Goal: Task Accomplishment & Management: Manage account settings

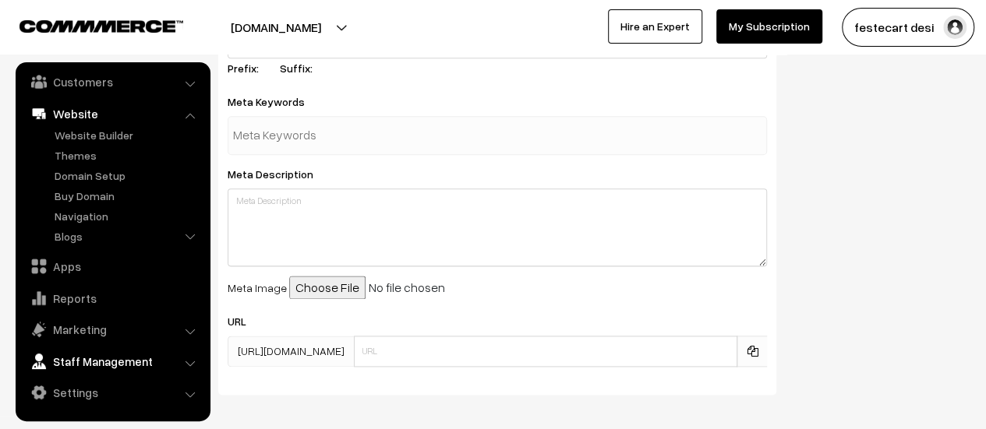
scroll to position [915, 0]
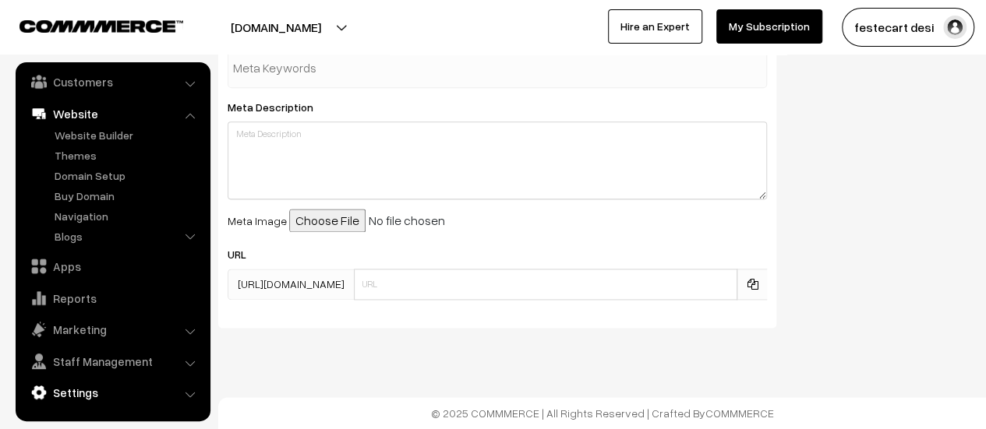
click at [88, 391] on link "Settings" at bounding box center [112, 393] width 186 height 28
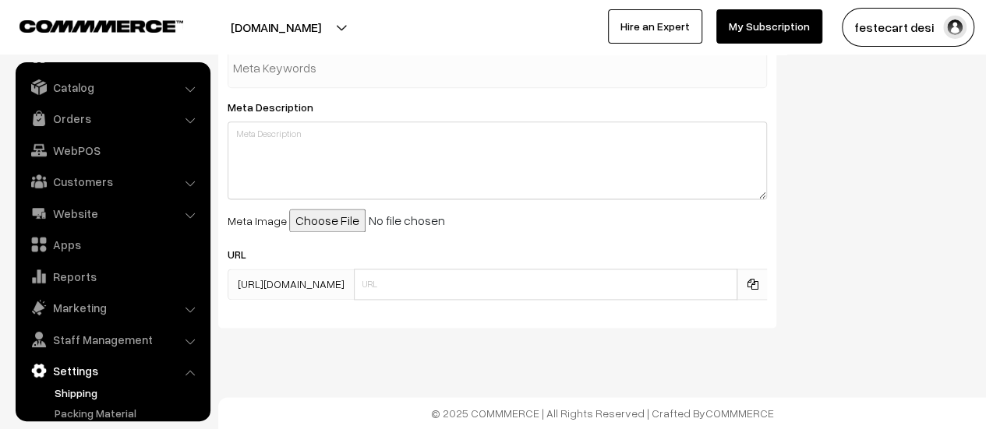
scroll to position [0, 0]
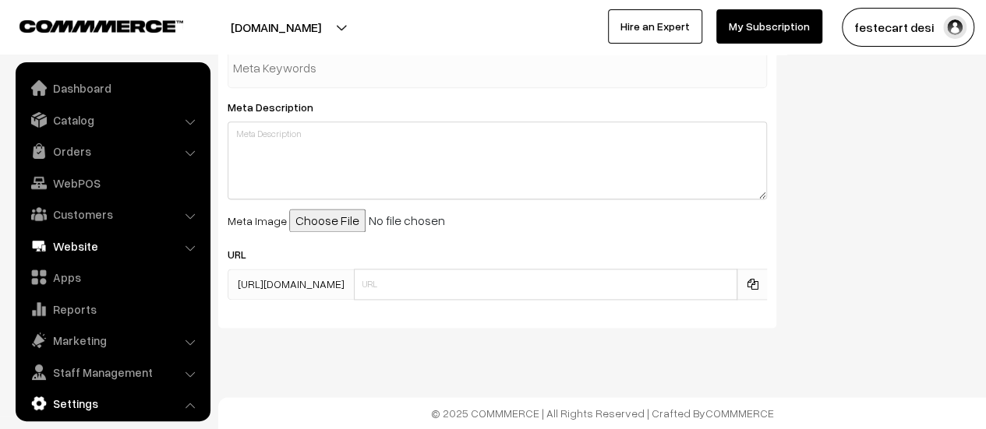
click at [83, 247] on link "Website" at bounding box center [112, 246] width 186 height 28
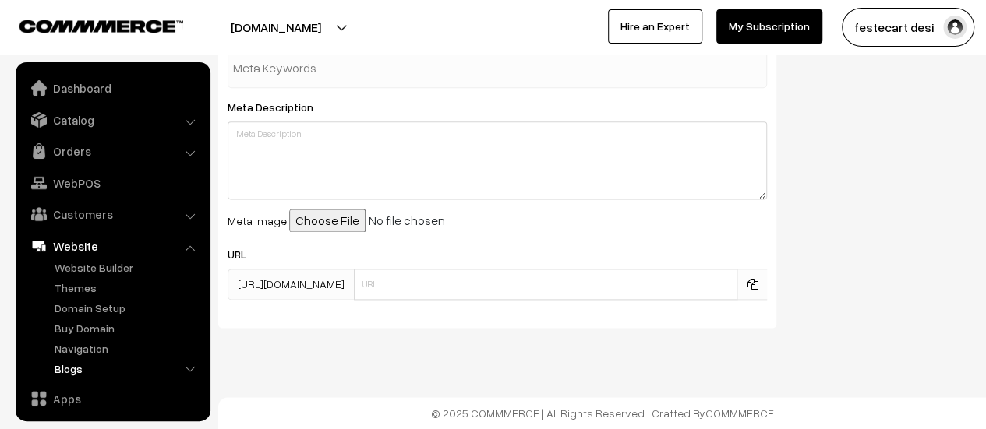
click at [77, 375] on link "Blogs" at bounding box center [128, 369] width 154 height 16
click at [90, 354] on link "Navigation" at bounding box center [128, 349] width 154 height 16
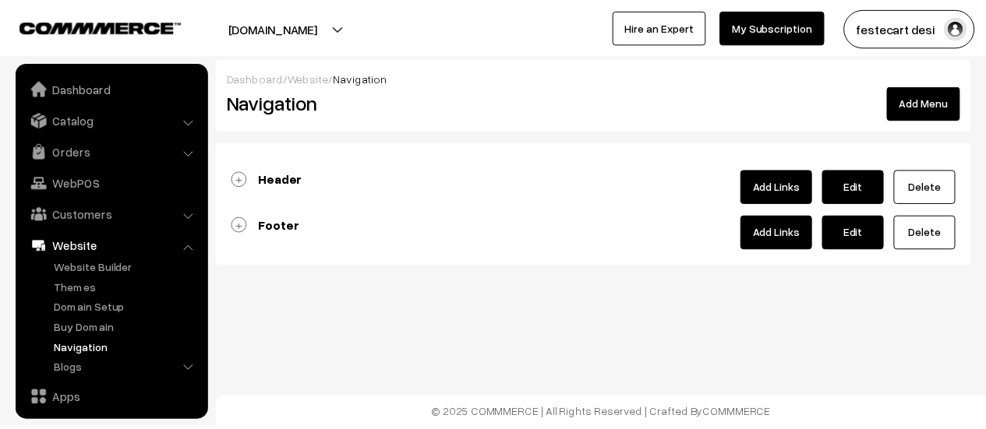
scroll to position [133, 0]
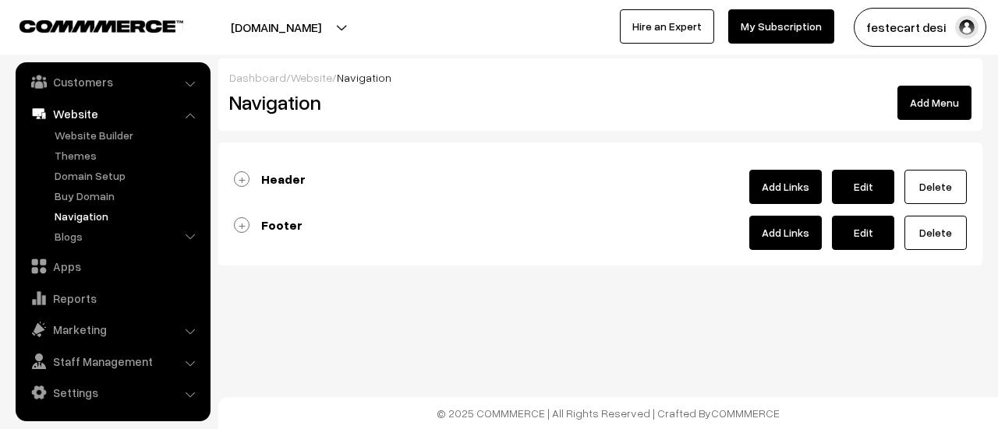
click at [240, 231] on div "Footer Add Links Edit Delete" at bounding box center [600, 233] width 733 height 34
click at [242, 230] on link "Footer" at bounding box center [268, 225] width 69 height 16
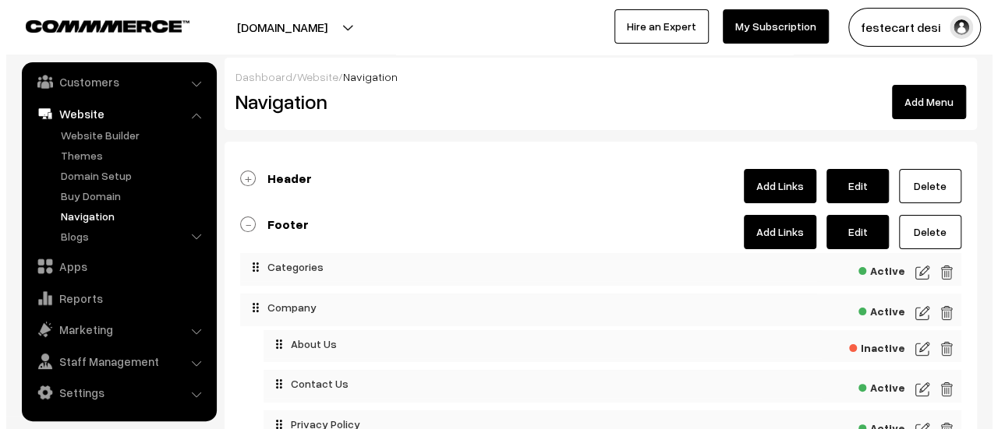
scroll to position [0, 0]
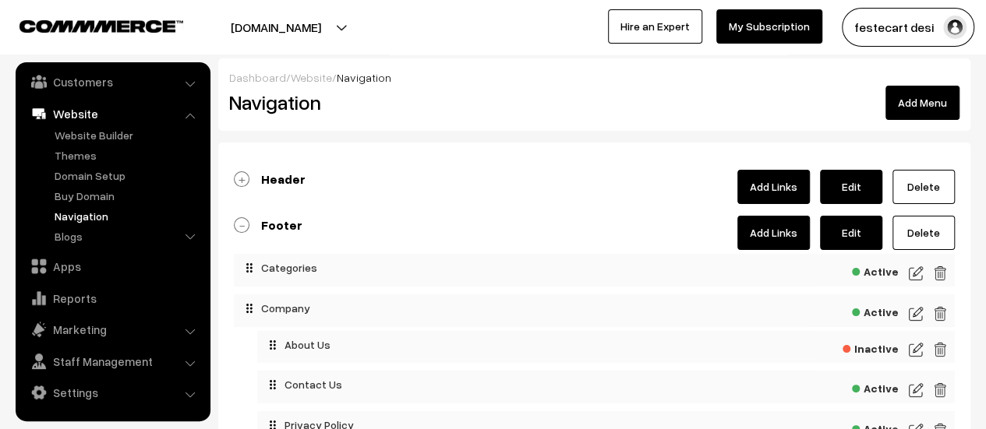
click at [787, 230] on link "Add Links" at bounding box center [773, 233] width 72 height 34
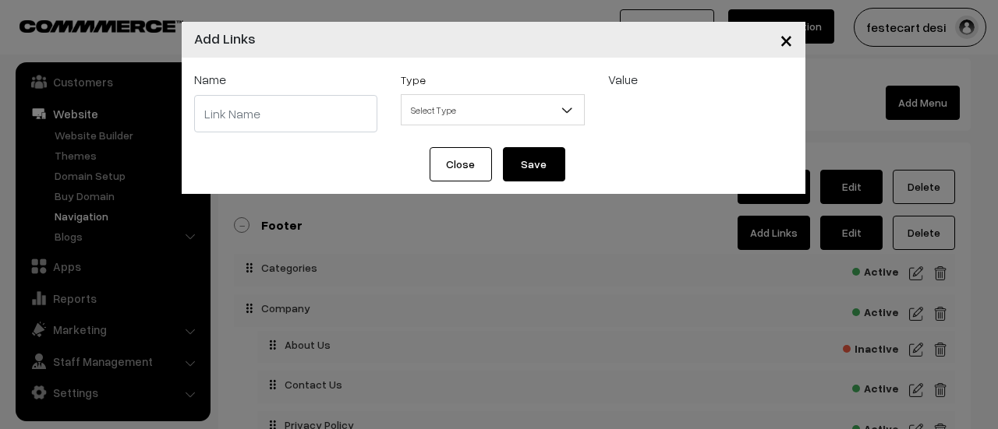
click at [274, 114] on input "text" at bounding box center [286, 113] width 184 height 37
click at [508, 119] on span "Select Type" at bounding box center [492, 110] width 182 height 27
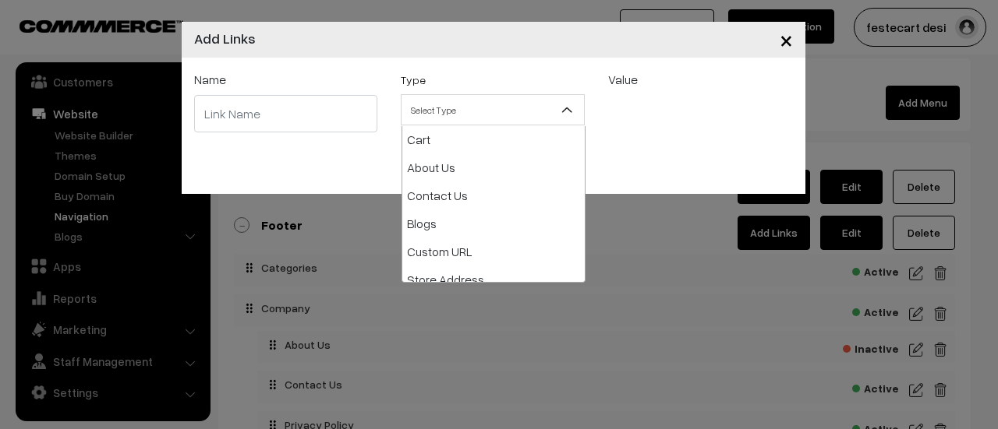
scroll to position [156, 0]
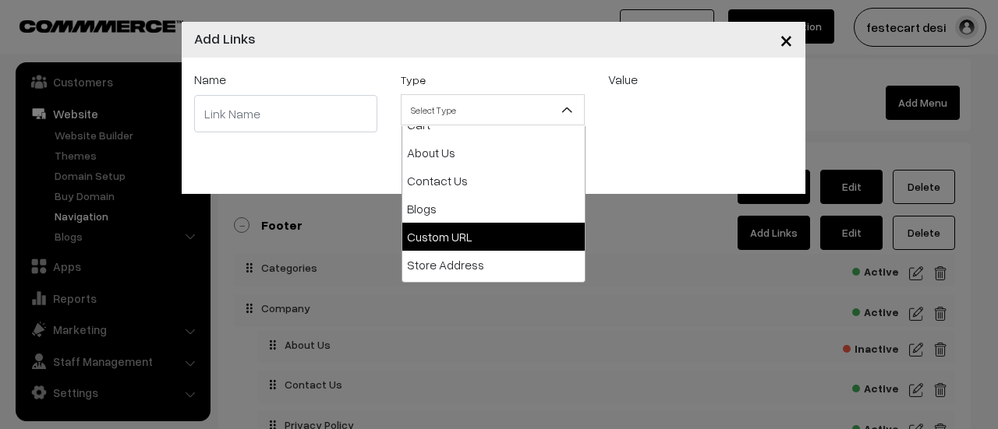
select select "web"
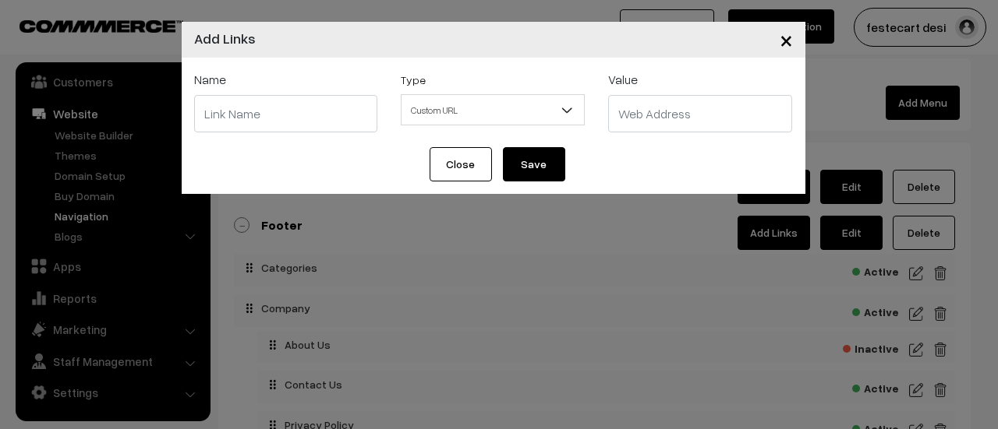
click at [657, 112] on input "text" at bounding box center [700, 113] width 184 height 37
click at [276, 125] on input "text" at bounding box center [286, 113] width 184 height 37
type input "Vendor Registration"
click at [664, 116] on input "text" at bounding box center [700, 113] width 184 height 37
paste input "https://docs.google.com/forms/d/e/1FAIpQLSfKljPkKXtd5e9Nn-HoiQ-RzBkjy_OYz5xDbMP…"
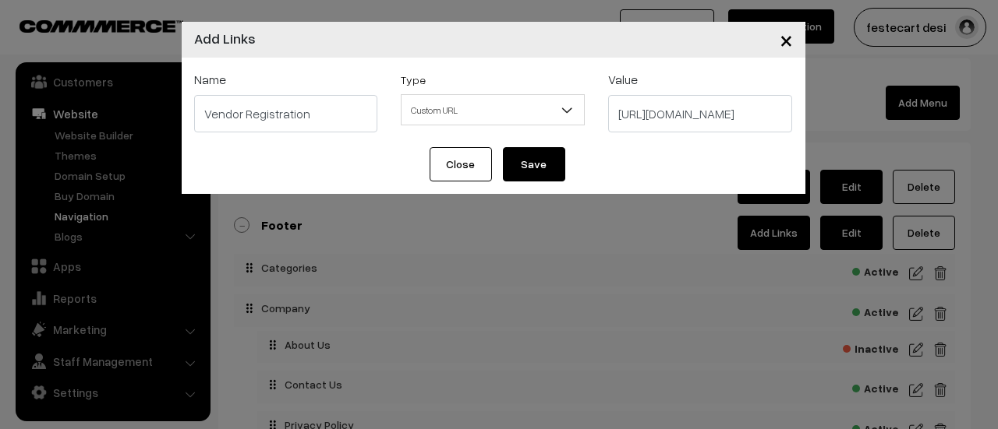
scroll to position [0, 664]
type input "https://docs.google.com/forms/d/e/1FAIpQLSfKljPkKXtd5e9Nn-HoiQ-RzBkjy_OYz5xDbMP…"
click at [522, 160] on button "Save" at bounding box center [534, 164] width 62 height 34
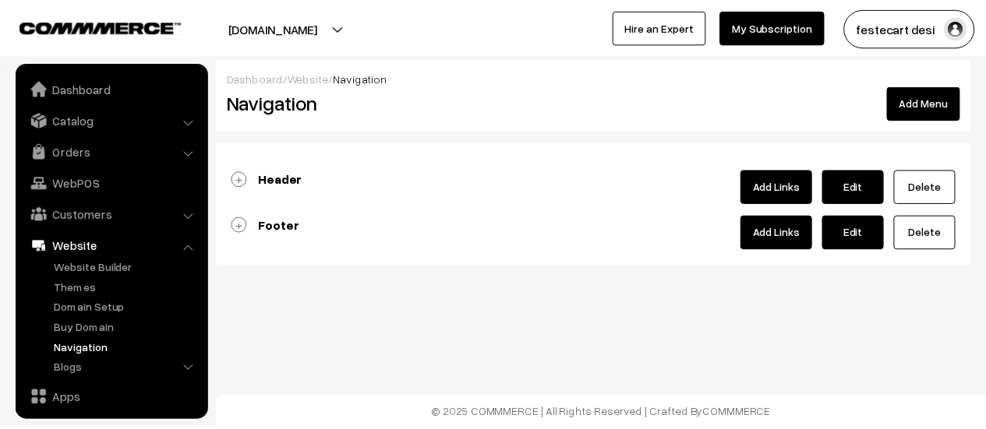
scroll to position [133, 0]
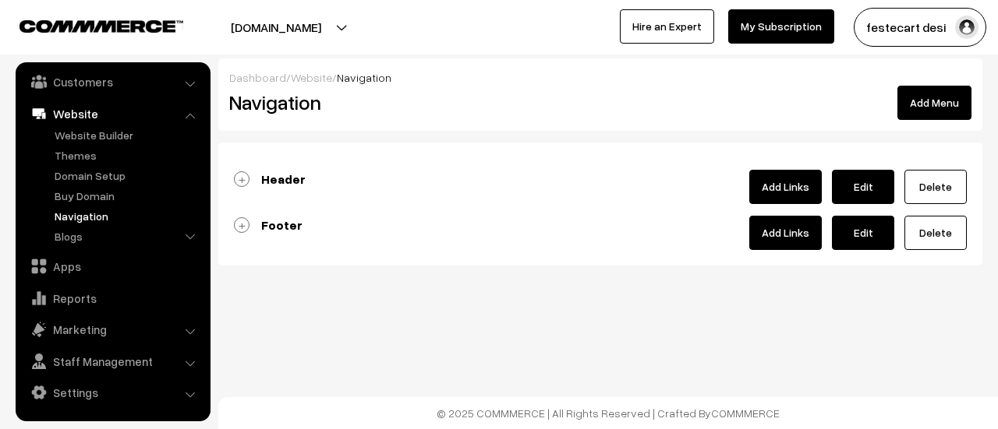
click at [242, 222] on link "Footer" at bounding box center [268, 225] width 69 height 16
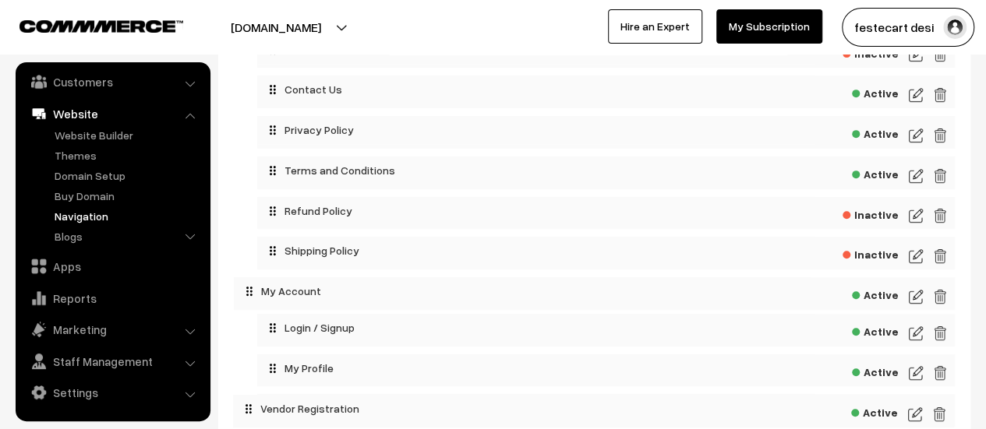
scroll to position [295, 0]
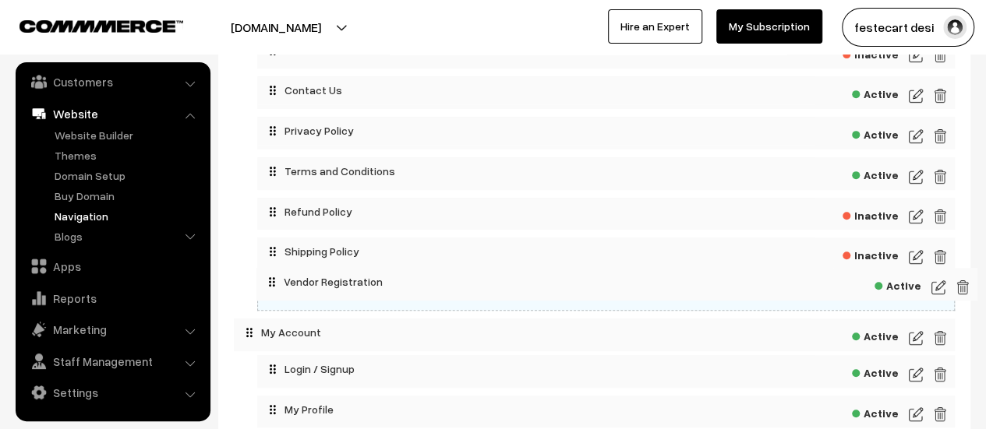
drag, startPoint x: 248, startPoint y: 392, endPoint x: 271, endPoint y: 277, distance: 116.9
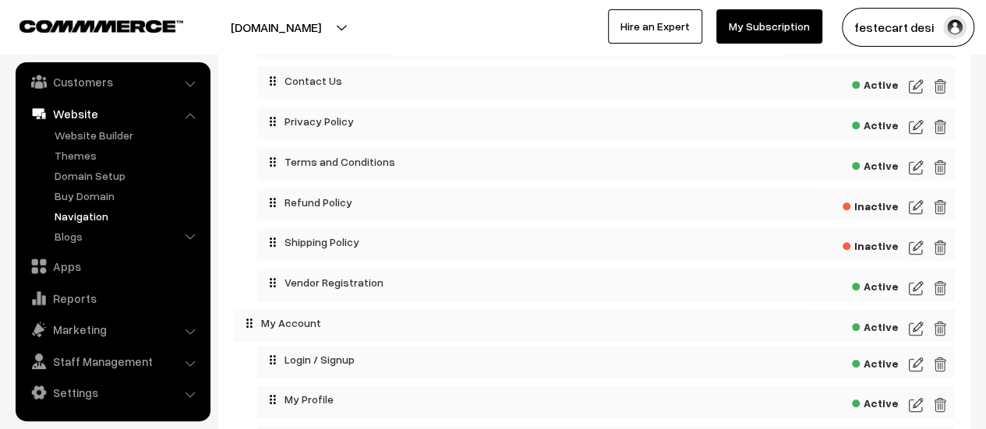
scroll to position [0, 0]
